Goal: Find specific page/section

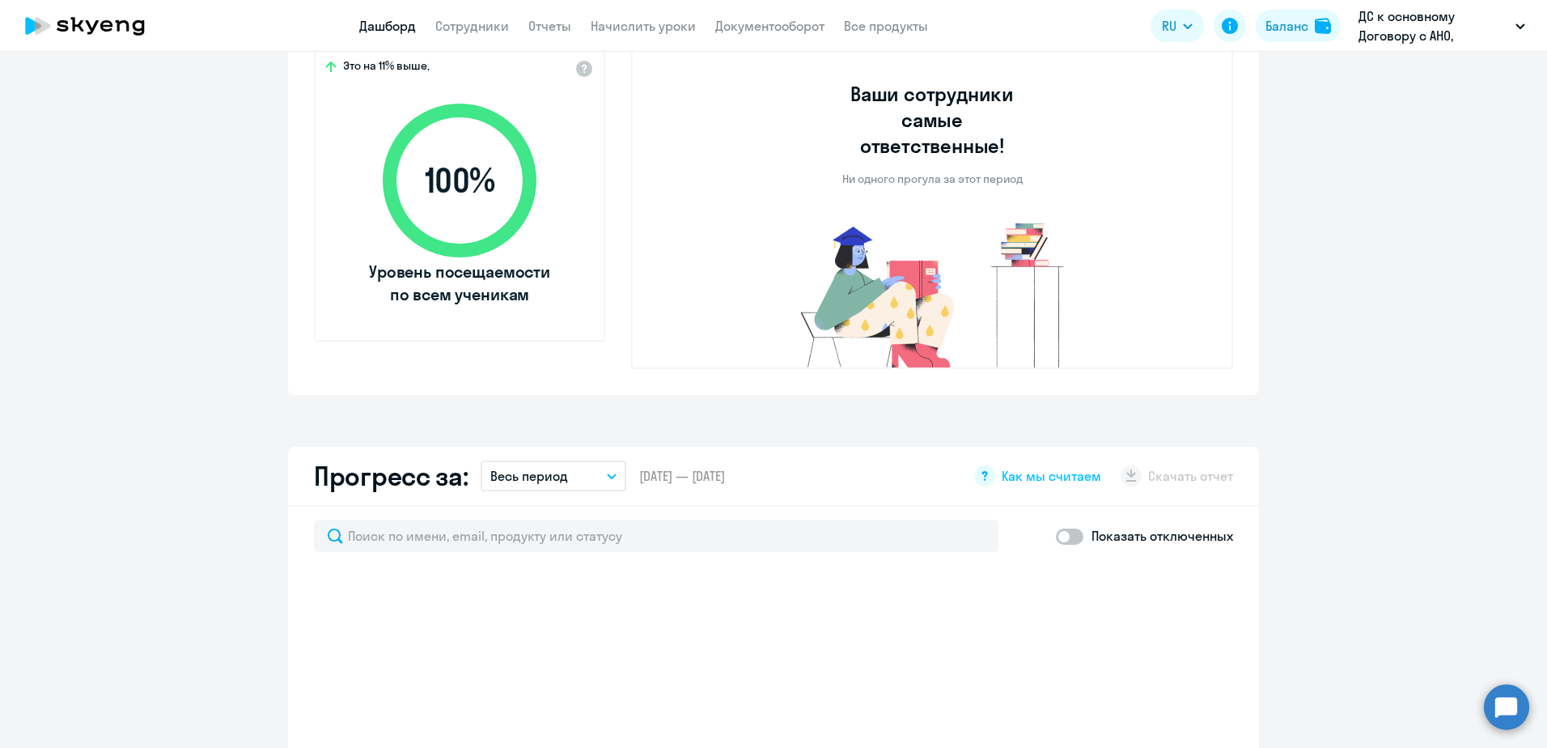
scroll to position [81, 0]
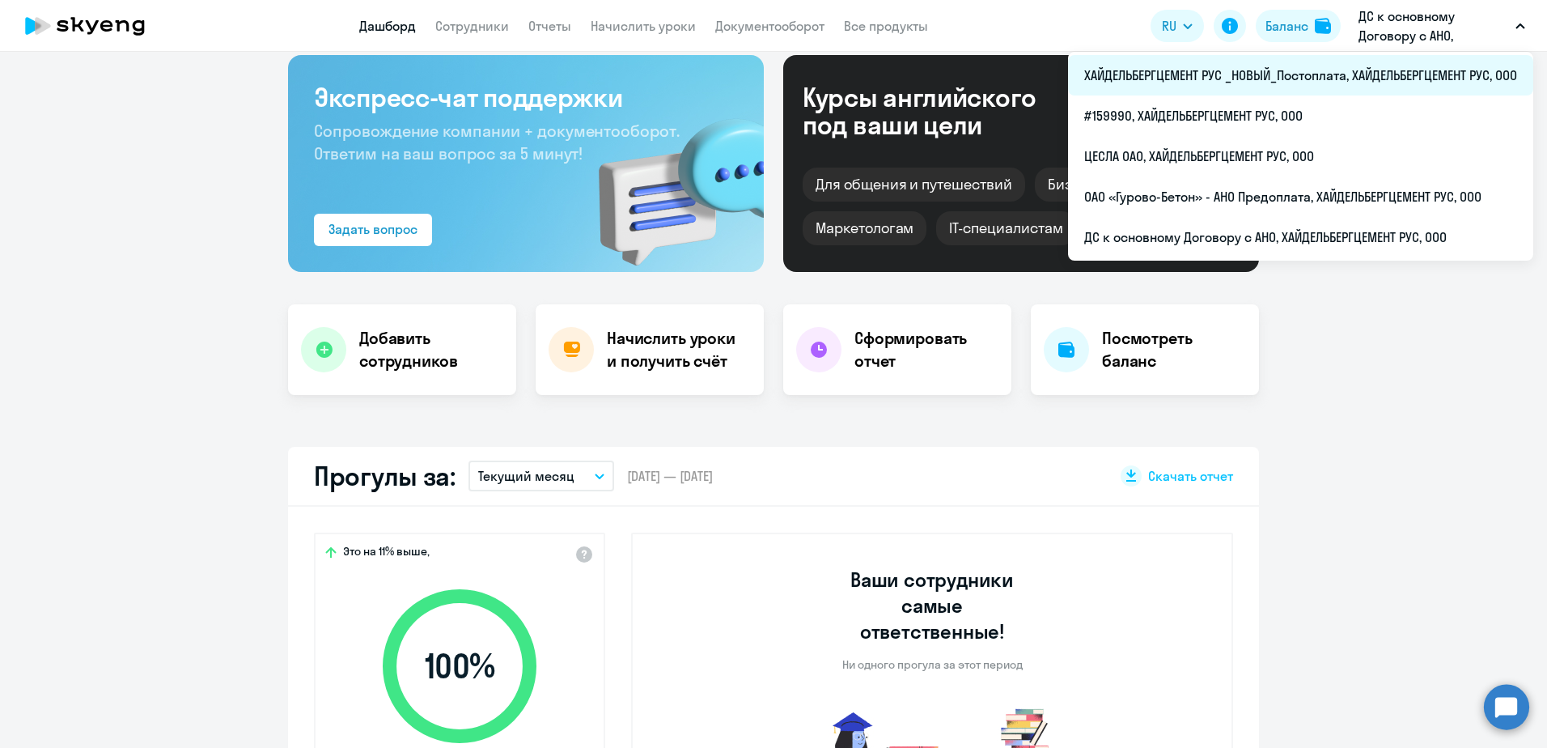
click at [1380, 77] on li "ХАЙДЕЛЬБЕРГЦЕМЕНТ РУС _НОВЫЙ_Постоплата, ХАЙДЕЛЬБЕРГЦЕМЕНТ РУС, ООО" at bounding box center [1300, 75] width 465 height 40
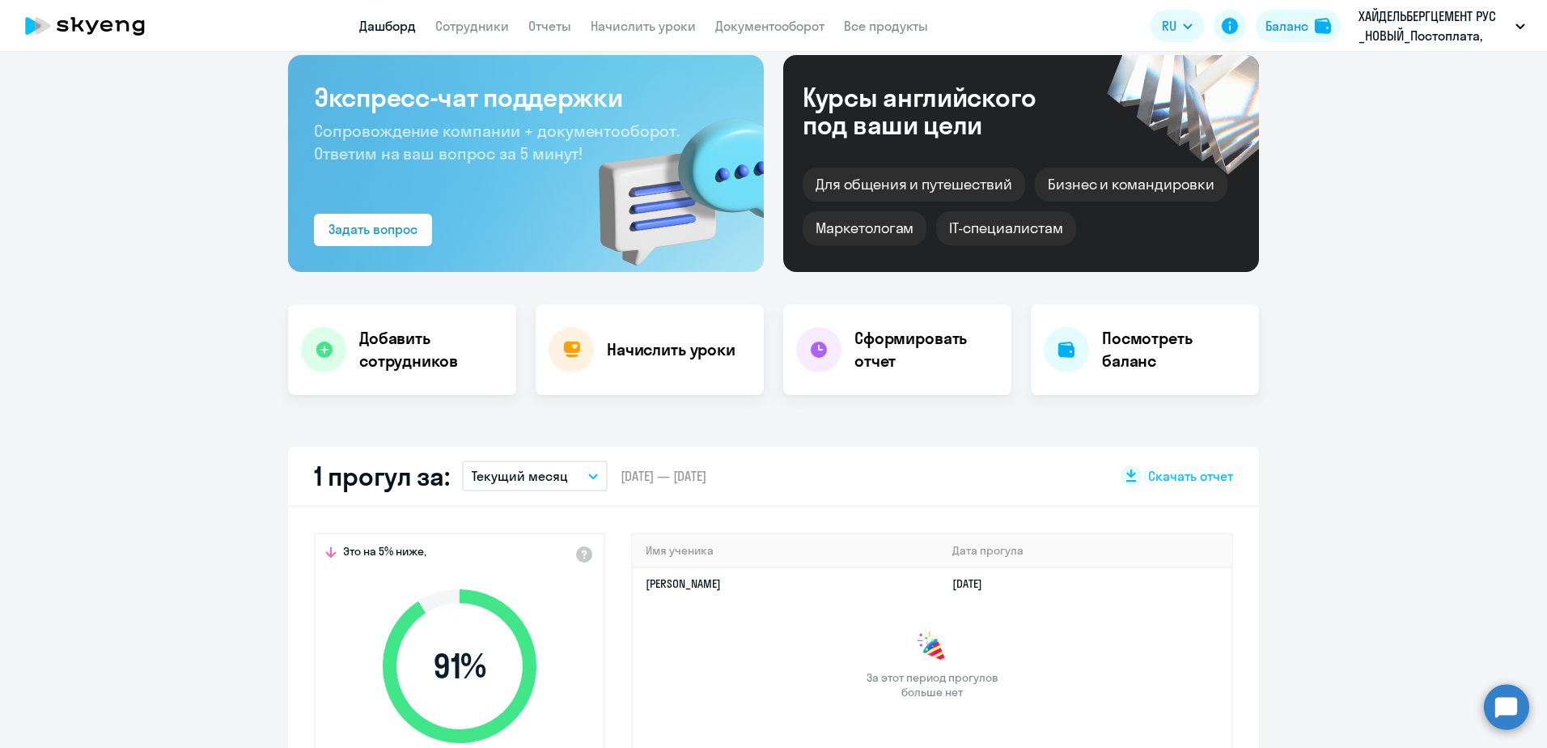
select select "30"
click at [489, 32] on link "Сотрудники" at bounding box center [472, 26] width 74 height 16
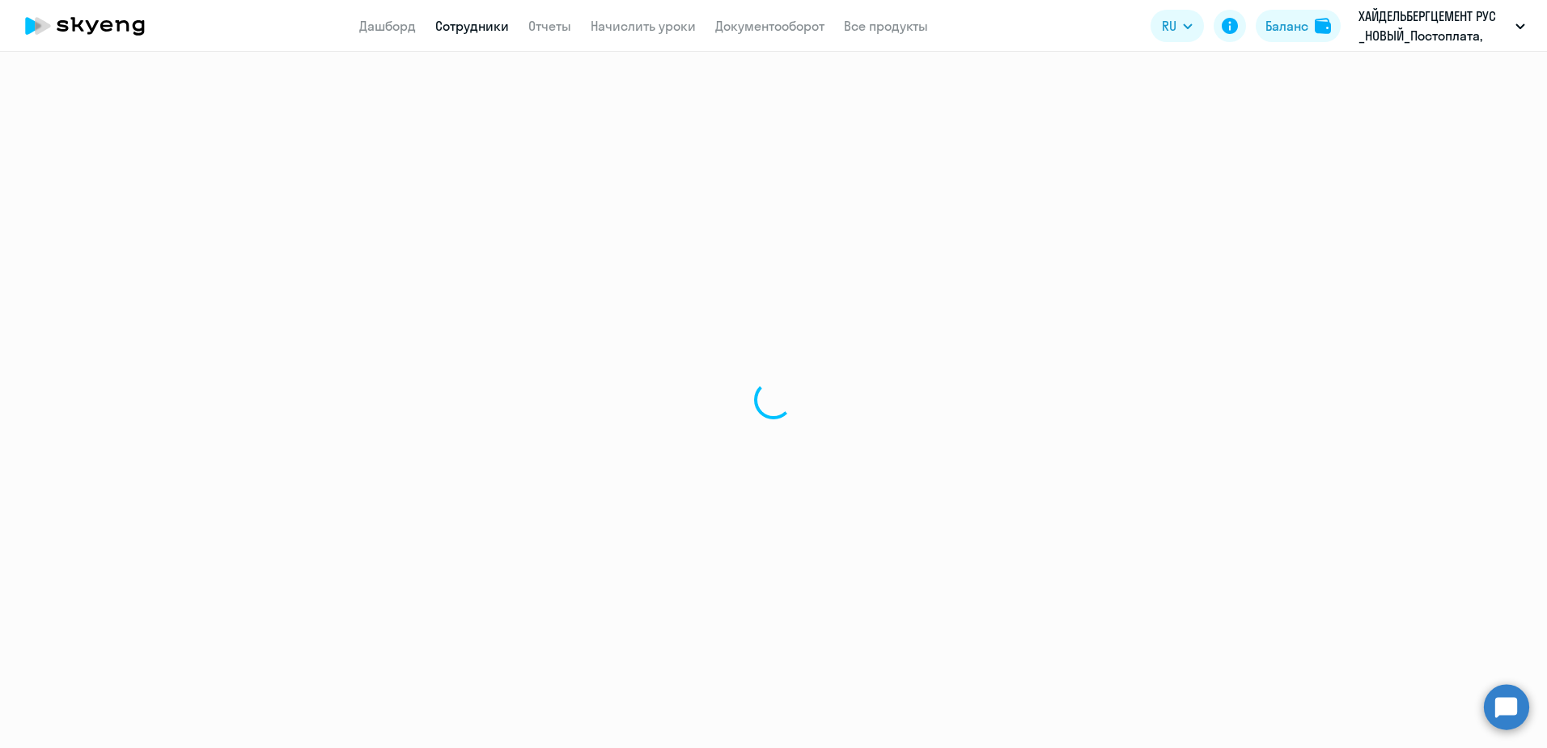
select select "30"
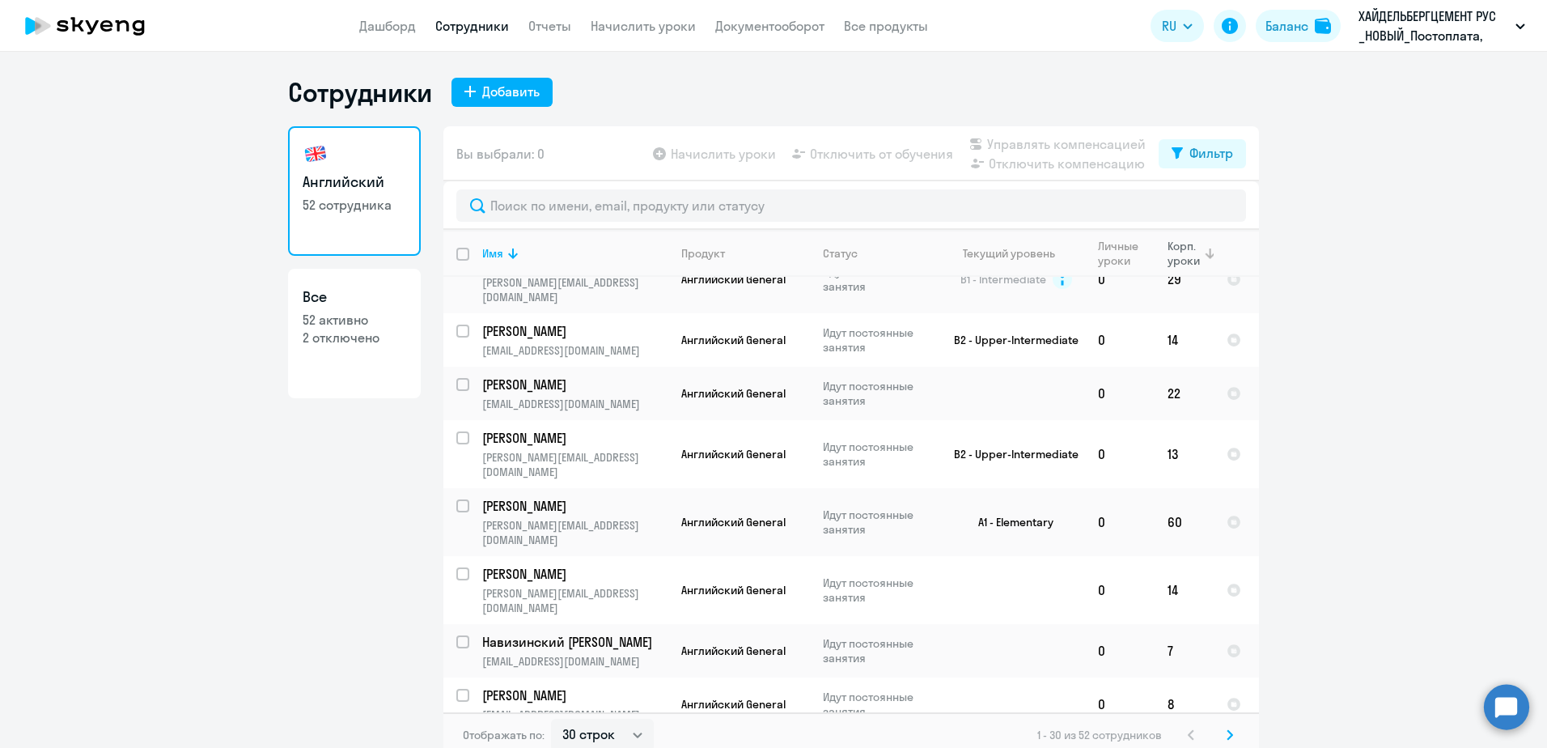
scroll to position [1167, 0]
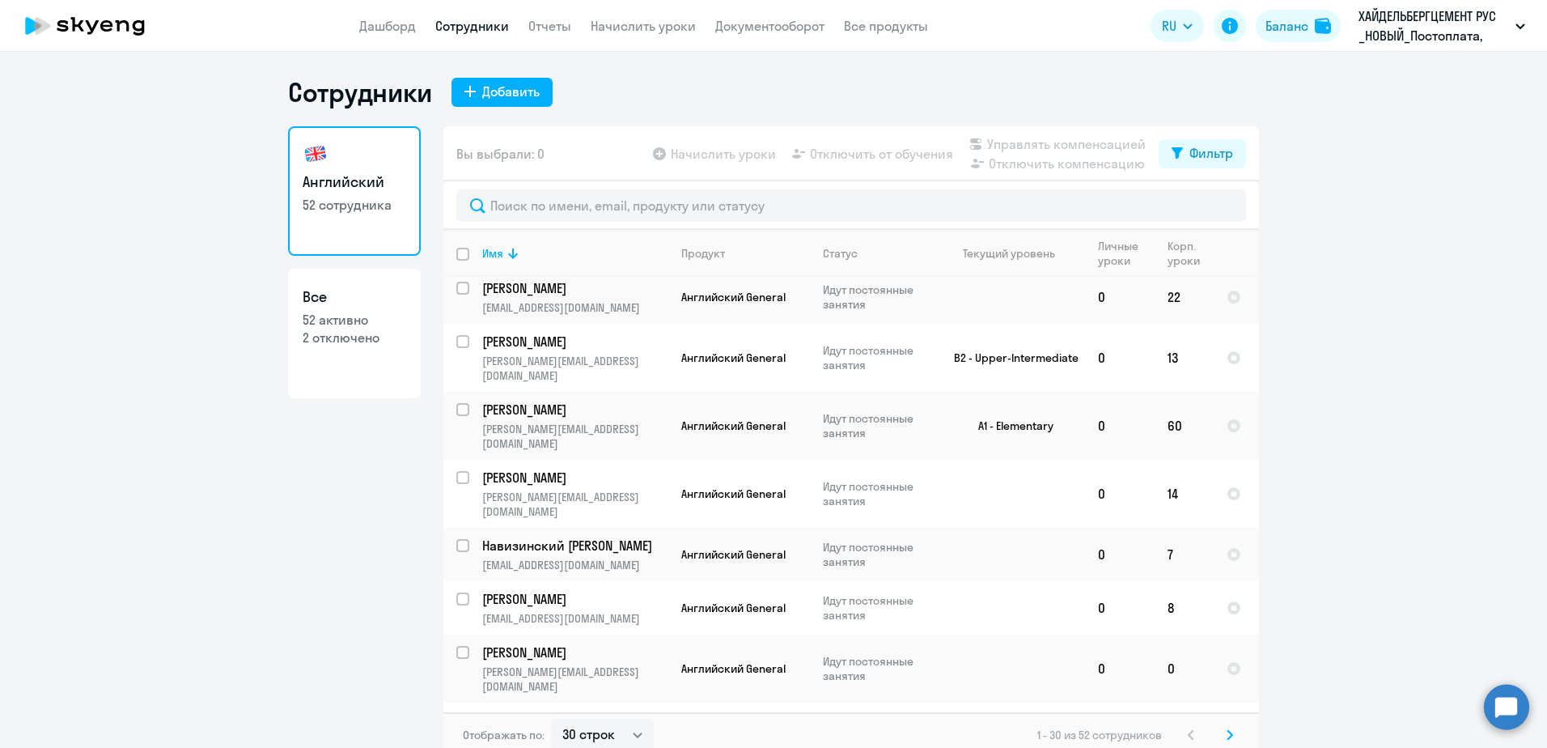
click at [1232, 738] on svg-icon at bounding box center [1229, 734] width 19 height 19
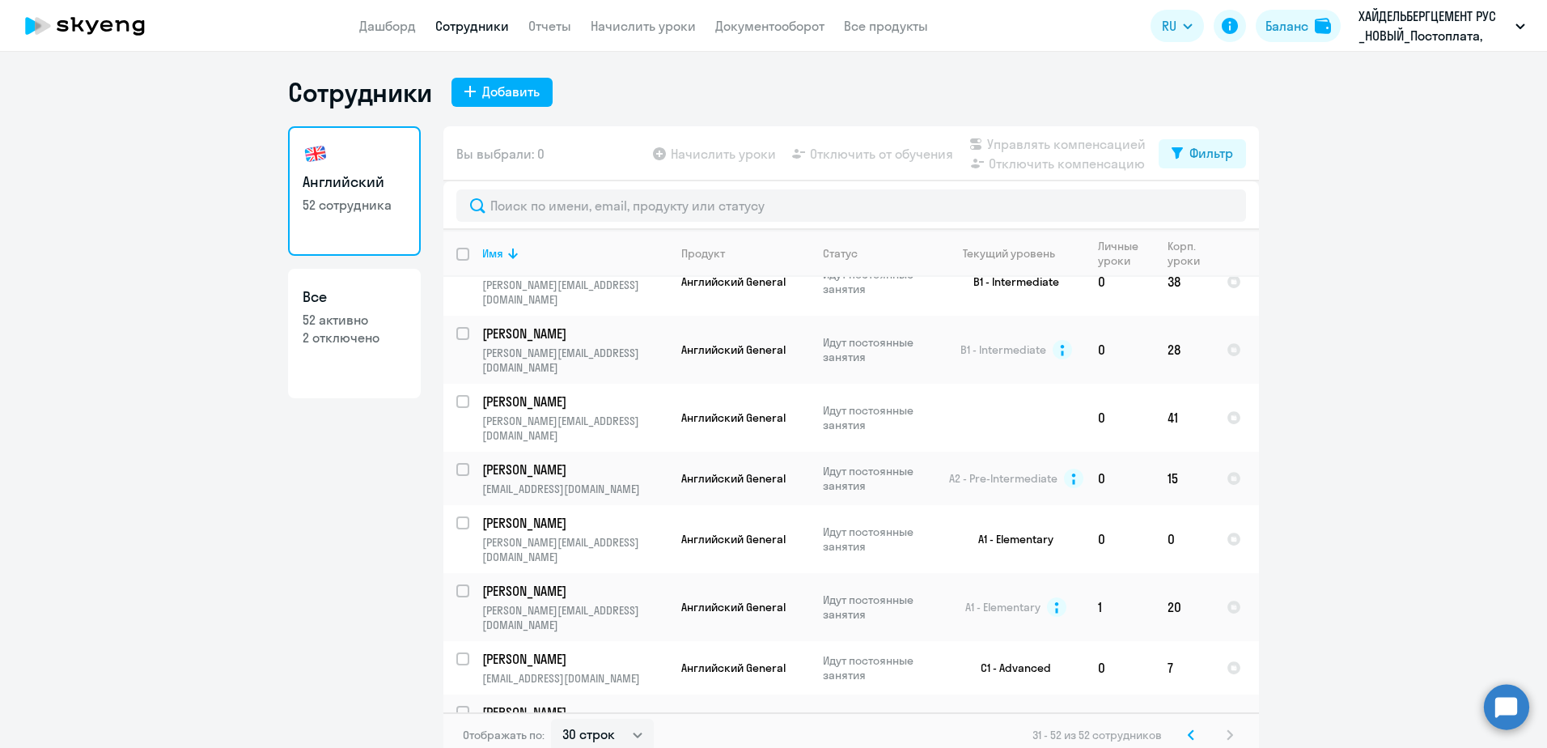
scroll to position [740, 0]
